Goal: Task Accomplishment & Management: Manage account settings

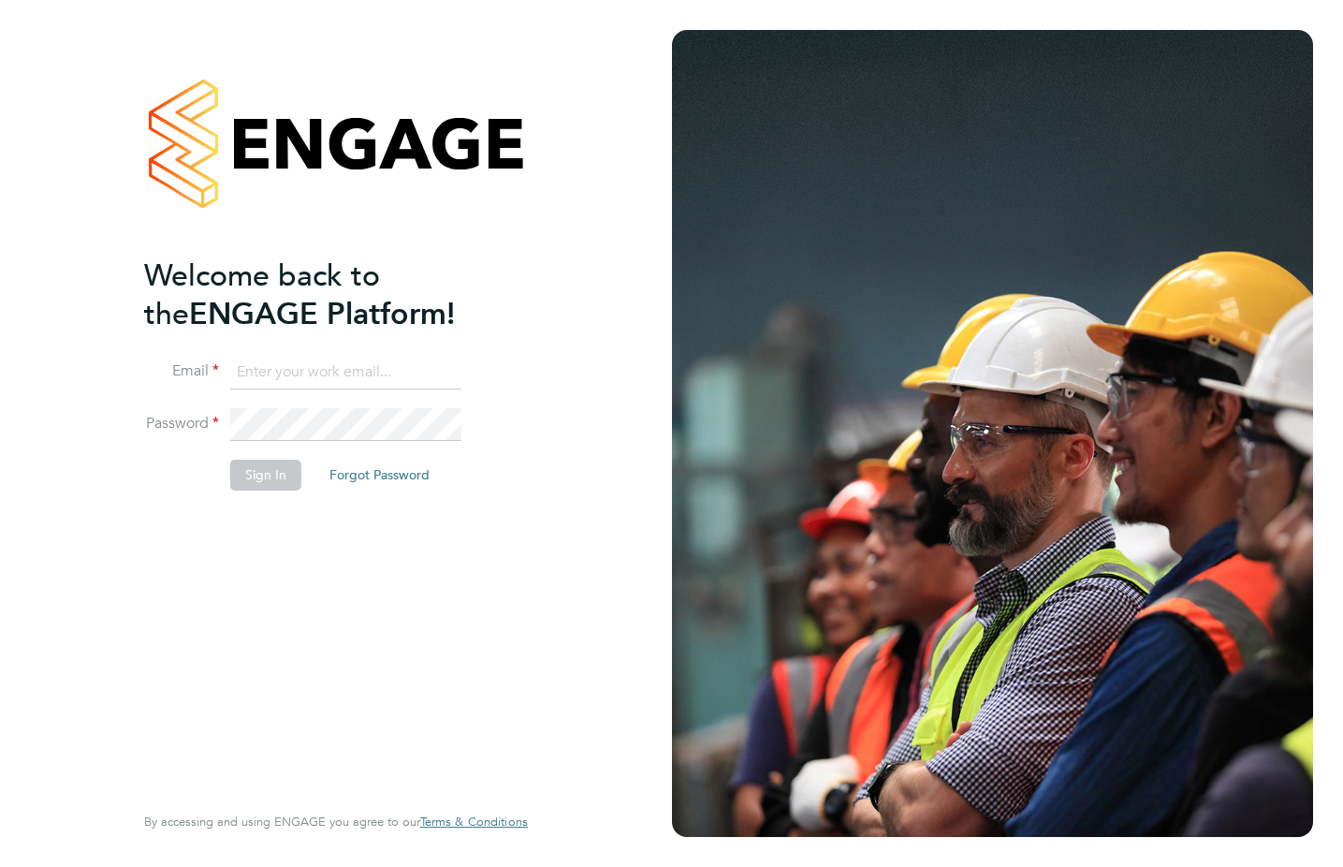
type input "[EMAIL_ADDRESS][DOMAIN_NAME]"
click at [265, 481] on button "Sign In" at bounding box center [265, 474] width 71 height 30
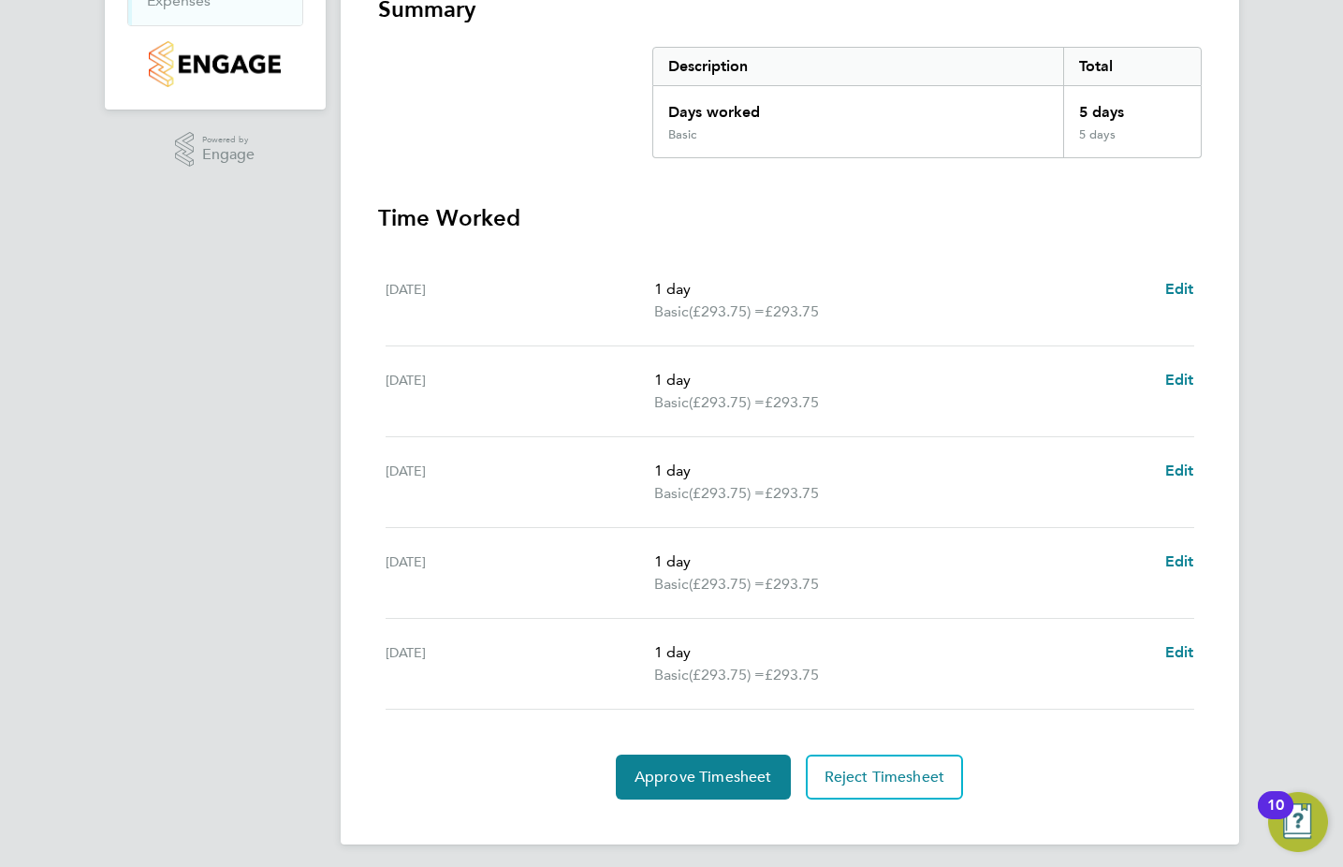
scroll to position [364, 0]
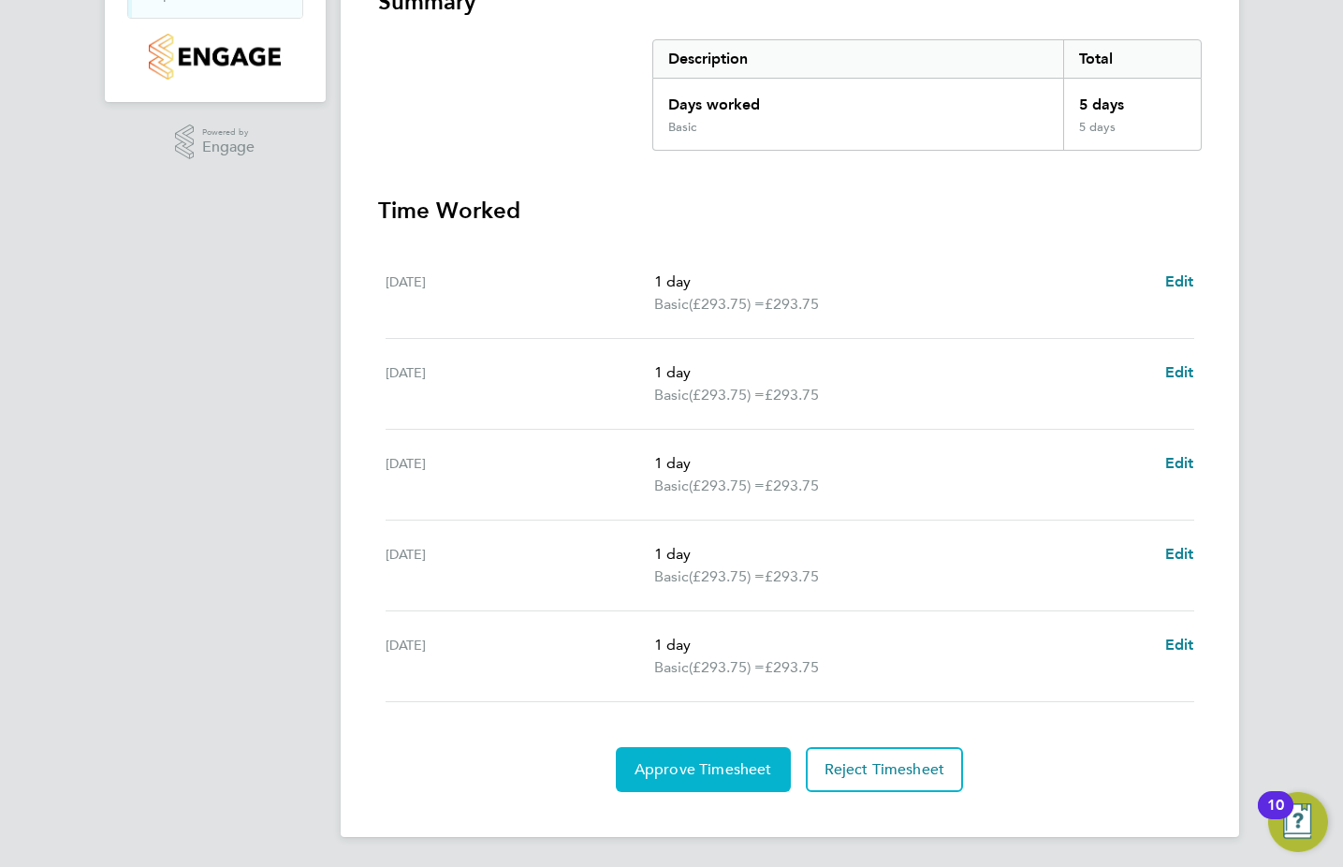
click at [675, 767] on span "Approve Timesheet" at bounding box center [703, 769] width 138 height 19
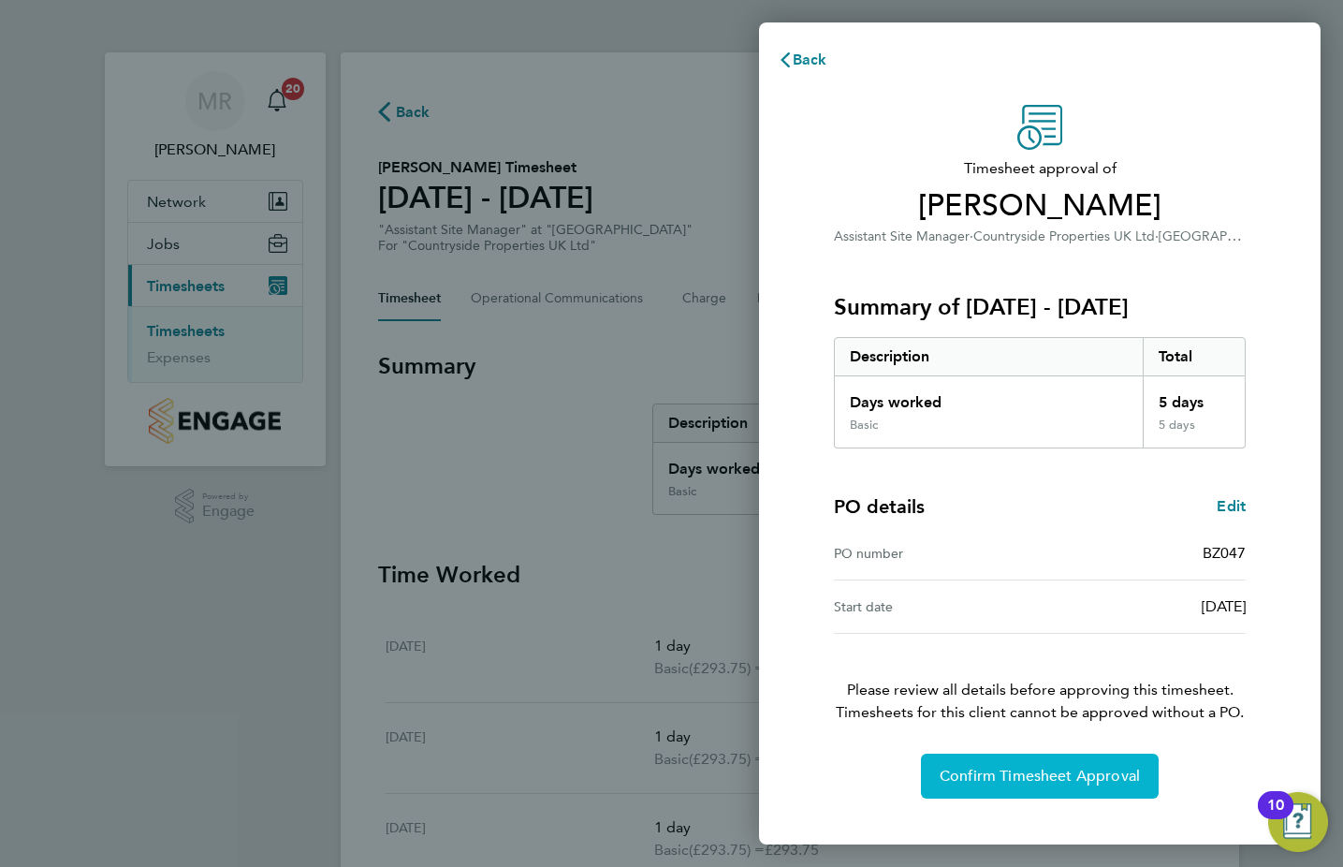
click at [1012, 777] on span "Confirm Timesheet Approval" at bounding box center [1040, 775] width 200 height 19
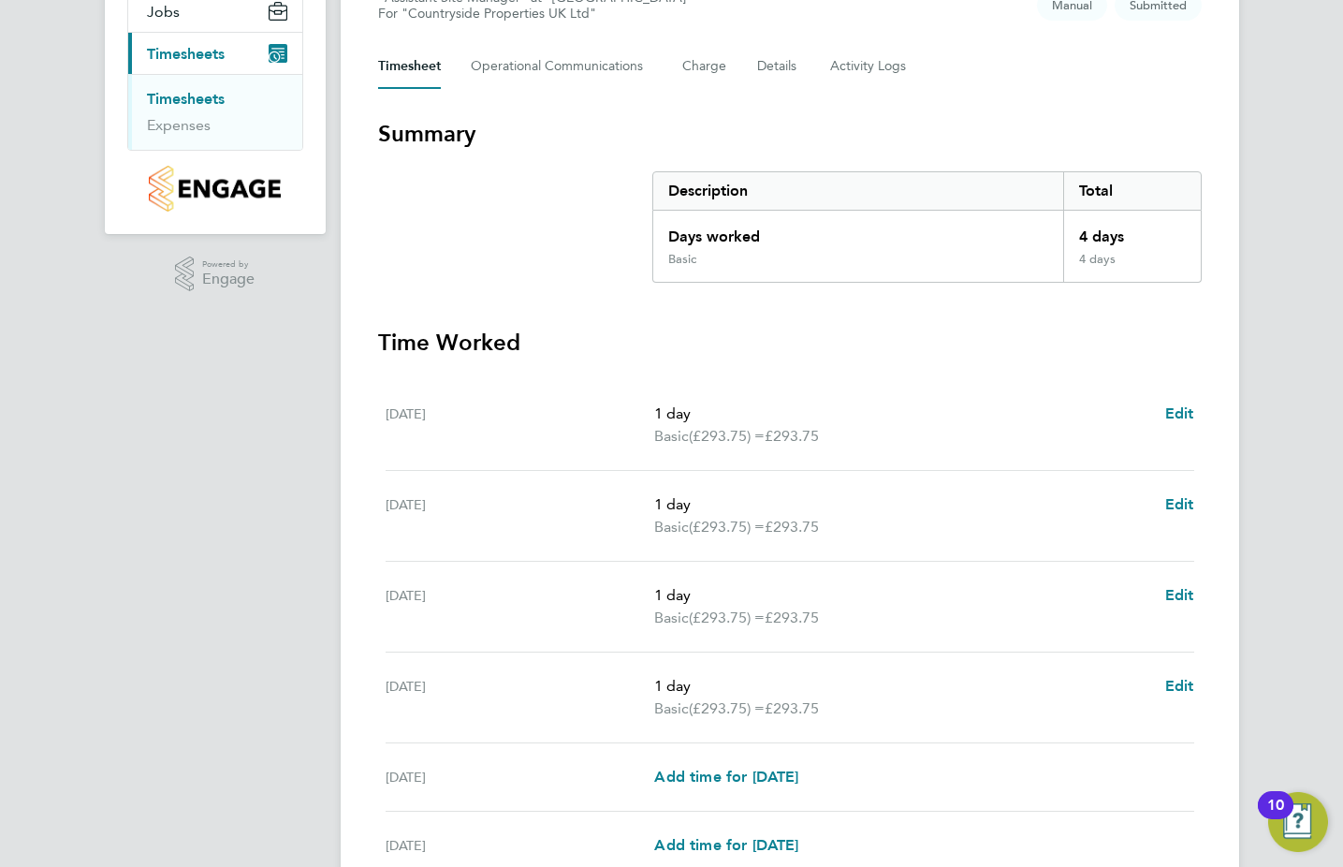
scroll to position [410, 0]
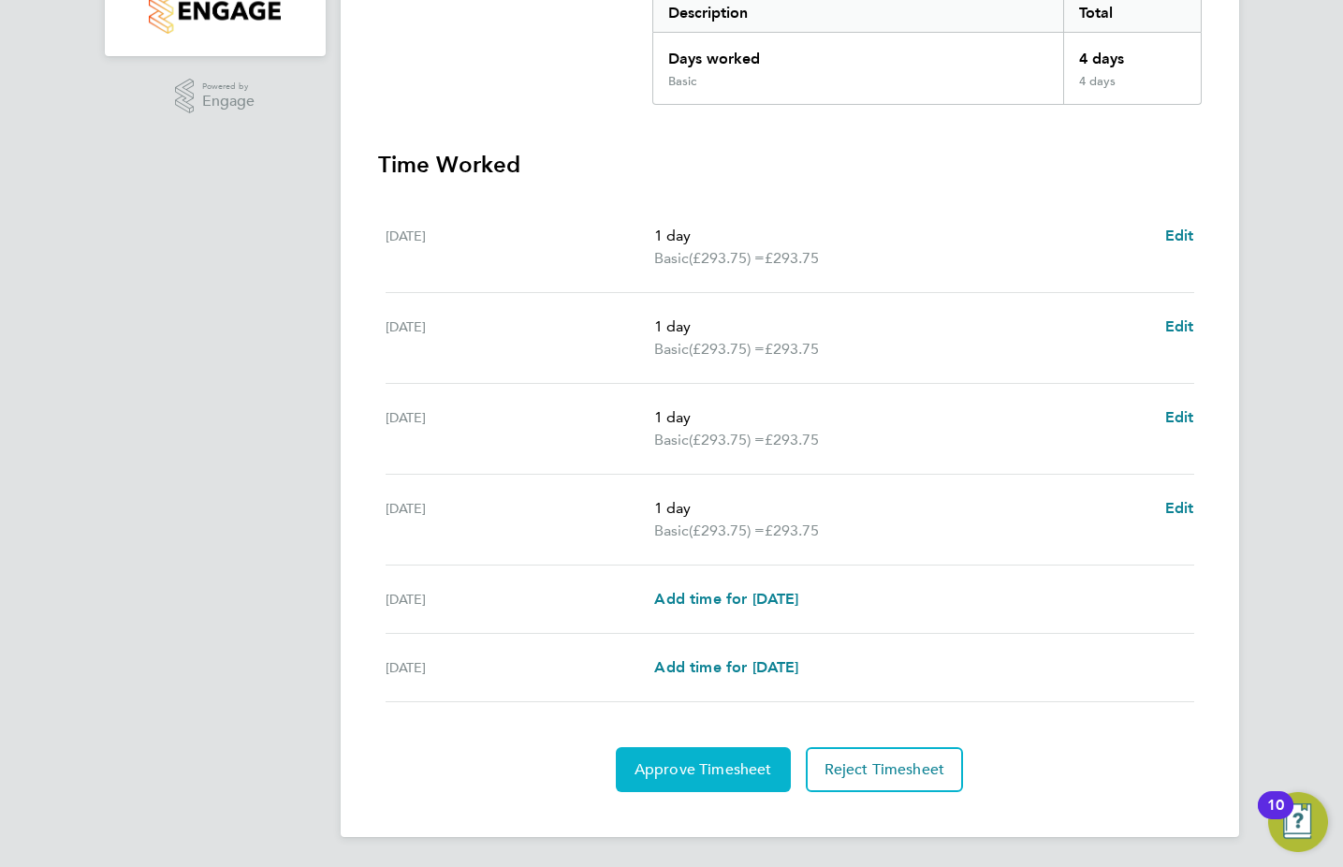
click at [704, 781] on button "Approve Timesheet" at bounding box center [703, 769] width 175 height 45
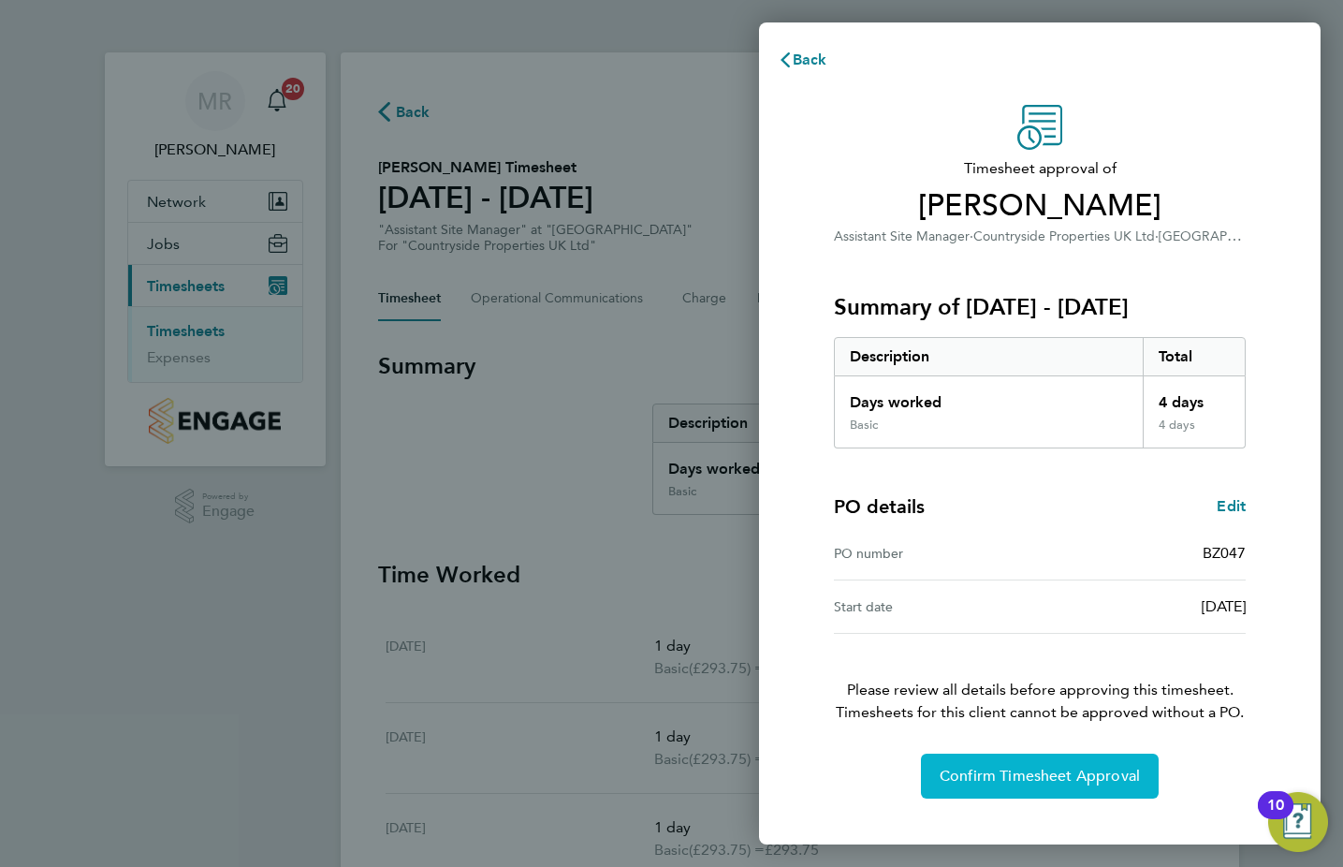
click at [1088, 766] on span "Confirm Timesheet Approval" at bounding box center [1040, 775] width 200 height 19
